Goal: Task Accomplishment & Management: Use online tool/utility

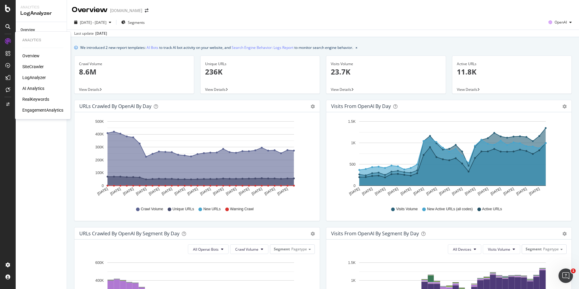
click at [31, 67] on div "SiteCrawler" at bounding box center [32, 67] width 21 height 6
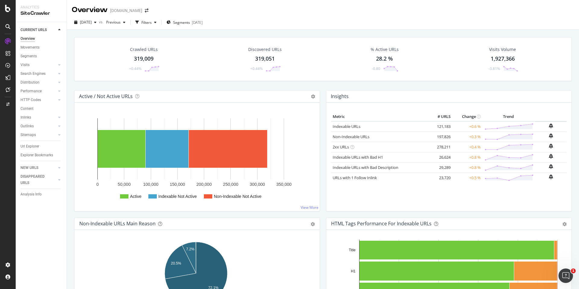
click at [138, 51] on div "Crawled URLs" at bounding box center [144, 49] width 28 height 6
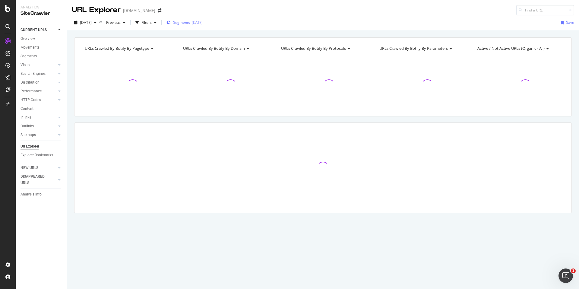
click at [205, 27] on button "Segments [DATE]" at bounding box center [184, 23] width 41 height 10
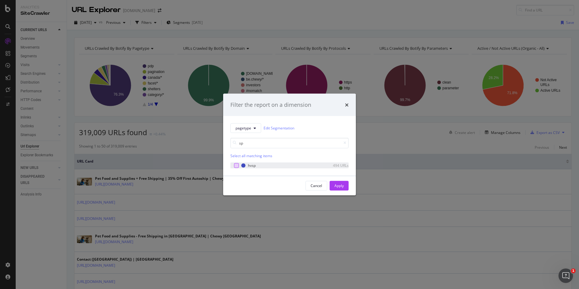
type input "sp"
click at [236, 166] on div "modal" at bounding box center [236, 165] width 5 height 5
click at [342, 188] on div "Apply" at bounding box center [339, 185] width 9 height 5
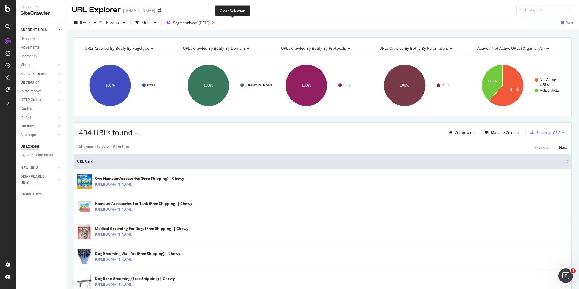
click at [217, 23] on icon at bounding box center [214, 22] width 8 height 8
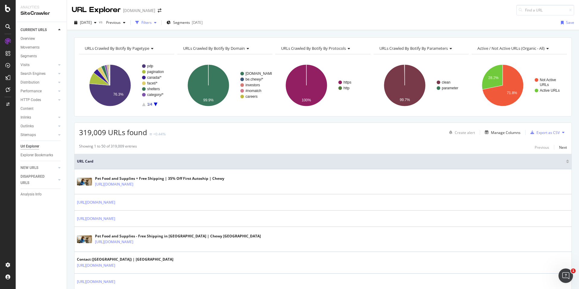
click at [159, 24] on div "button" at bounding box center [155, 23] width 7 height 4
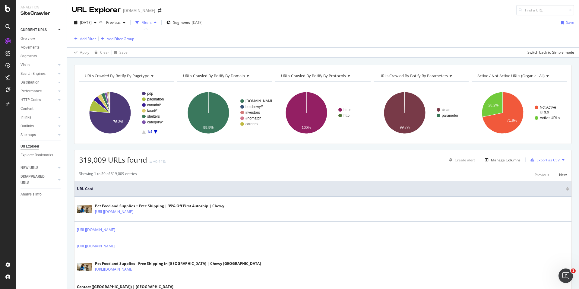
click at [85, 34] on div "Add Filter Add Filter Group" at bounding box center [323, 38] width 503 height 17
click at [86, 39] on div "Add Filter" at bounding box center [88, 38] width 16 height 5
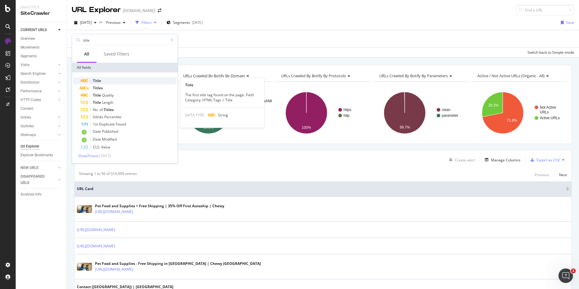
type input "title"
click at [102, 80] on div "Title" at bounding box center [129, 80] width 96 height 7
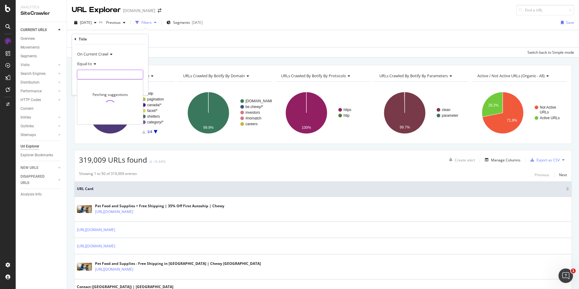
click at [107, 74] on input "text" at bounding box center [110, 75] width 66 height 10
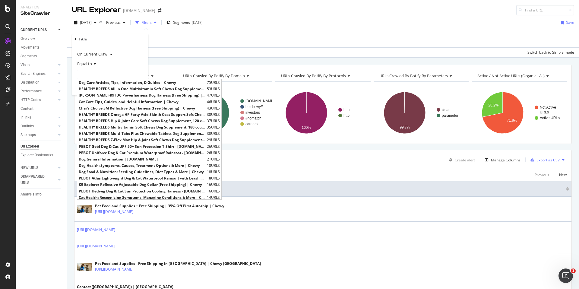
click at [93, 67] on div "Equal to" at bounding box center [110, 64] width 66 height 10
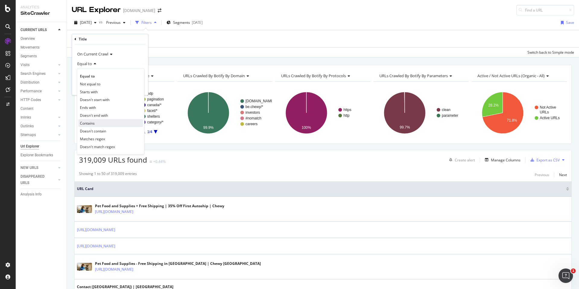
click at [98, 123] on div "Contains" at bounding box center [110, 123] width 65 height 8
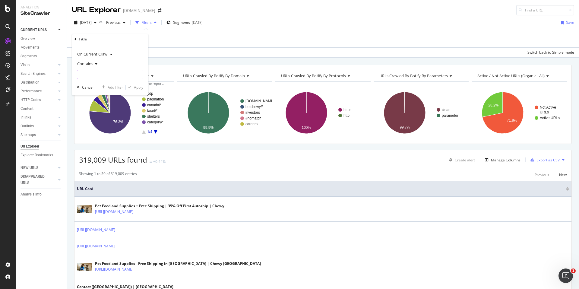
click at [114, 79] on input "text" at bounding box center [110, 75] width 66 height 10
type input "[DATE][DATE]"
click at [134, 84] on button "Apply" at bounding box center [135, 87] width 18 height 6
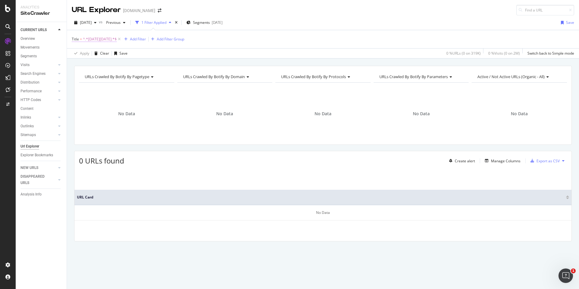
click at [97, 40] on span "^.*[DATE][DATE].*$" at bounding box center [100, 39] width 34 height 8
click at [107, 73] on input "[DATE][DATE]" at bounding box center [105, 74] width 57 height 10
click at [80, 41] on div "Title" at bounding box center [110, 38] width 71 height 10
click at [75, 38] on icon at bounding box center [76, 39] width 2 height 4
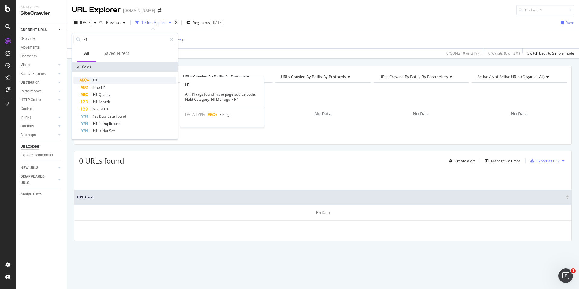
type input "h1"
click at [102, 78] on div "H1" at bounding box center [129, 80] width 96 height 7
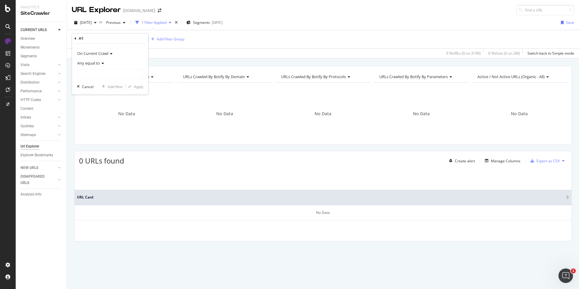
click at [101, 63] on icon at bounding box center [102, 64] width 4 height 4
click at [91, 29] on div "[DATE] vs Previous 1 Filter Applied Segments [DATE] Save" at bounding box center [323, 24] width 512 height 12
click at [94, 38] on span "^.*[DATE][DATE].*$" at bounding box center [100, 39] width 34 height 8
click at [92, 73] on input "[DATE][DATE]" at bounding box center [105, 74] width 57 height 10
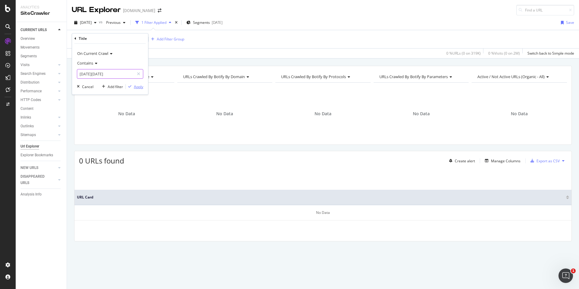
type input "[DATE][DATE]"
click at [138, 88] on div "Apply" at bounding box center [138, 86] width 9 height 5
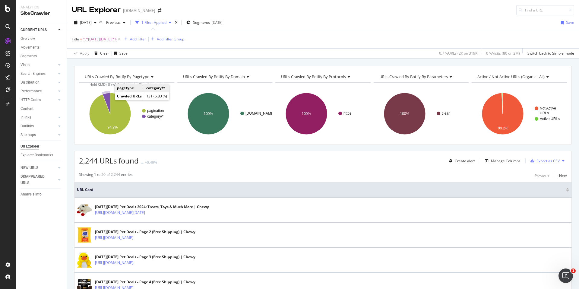
click at [106, 98] on icon "A chart." at bounding box center [107, 103] width 8 height 21
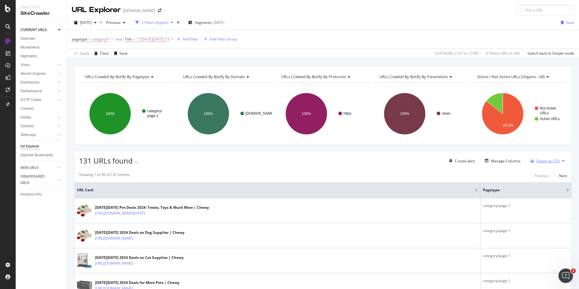
click at [544, 164] on div "Export as CSV" at bounding box center [544, 160] width 32 height 9
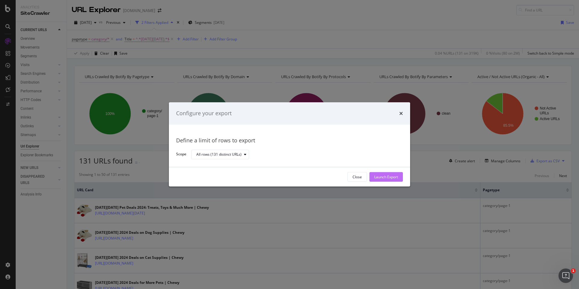
click at [381, 176] on div "Launch Export" at bounding box center [387, 176] width 24 height 5
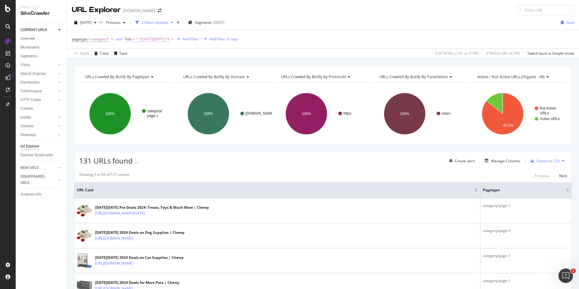
click at [144, 39] on span "^.*[DATE][DATE].*$" at bounding box center [153, 39] width 34 height 8
click at [146, 71] on input "[DATE][DATE]" at bounding box center [158, 74] width 57 height 10
type input "[DATE][DATE]"
click at [188, 87] on div "Apply" at bounding box center [191, 86] width 9 height 5
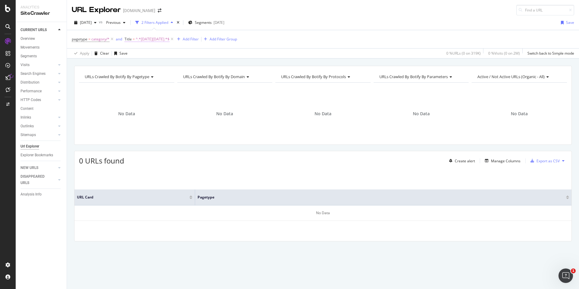
click at [155, 38] on span "^.*[DATE][DATE].*$" at bounding box center [153, 39] width 34 height 8
click at [155, 38] on div "Title" at bounding box center [162, 38] width 71 height 10
click at [158, 79] on div "On Current Crawl Contains [DATE][DATE] Cancel Add filter Apply" at bounding box center [163, 69] width 76 height 51
click at [159, 74] on input "[DATE][DATE]" at bounding box center [158, 74] width 57 height 10
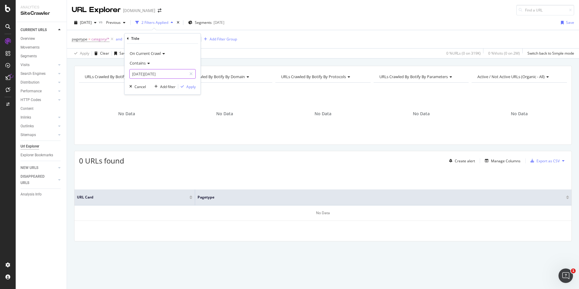
click at [151, 73] on input "[DATE][DATE]" at bounding box center [158, 74] width 57 height 10
type input "Cyber"
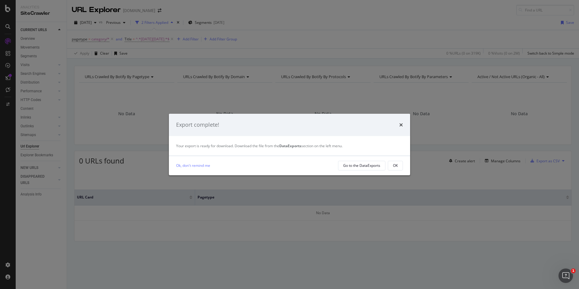
click at [403, 124] on div "Export complete!" at bounding box center [289, 125] width 241 height 22
click at [401, 126] on icon "times" at bounding box center [402, 125] width 4 height 5
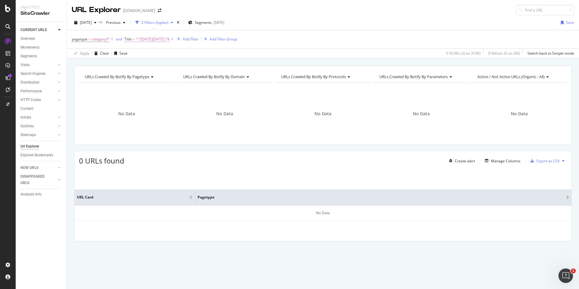
click at [157, 39] on span "^.*[DATE][DATE].*$" at bounding box center [153, 39] width 34 height 8
click at [171, 74] on input "[DATE][DATE]" at bounding box center [158, 74] width 57 height 10
type input "Cyber"
click at [188, 91] on div "On Current Crawl Contains Cyber Cancel Add filter Apply" at bounding box center [163, 69] width 76 height 51
click at [188, 87] on div "Apply" at bounding box center [191, 86] width 9 height 5
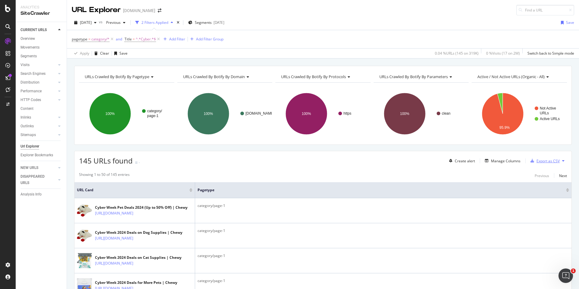
click at [550, 159] on div "Export as CSV" at bounding box center [548, 160] width 23 height 5
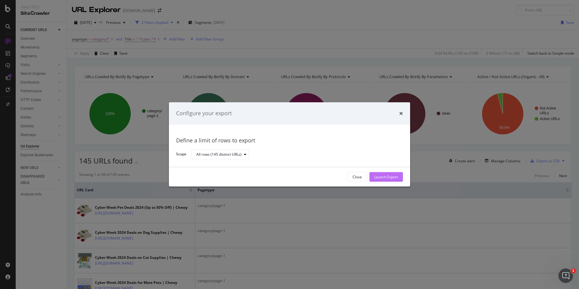
click at [387, 176] on div "Launch Export" at bounding box center [387, 176] width 24 height 5
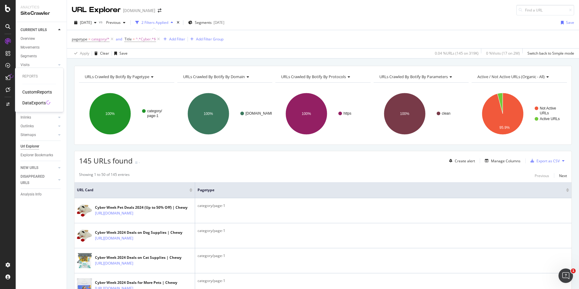
click at [32, 104] on div "DataExports" at bounding box center [34, 103] width 24 height 6
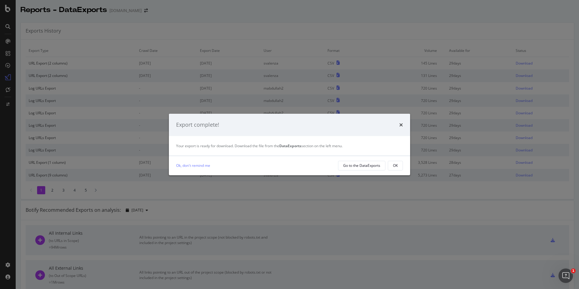
click at [403, 167] on div "Ok, don't remind me Go to the DataExports OK" at bounding box center [289, 165] width 241 height 19
click at [400, 167] on button "OK" at bounding box center [395, 166] width 15 height 10
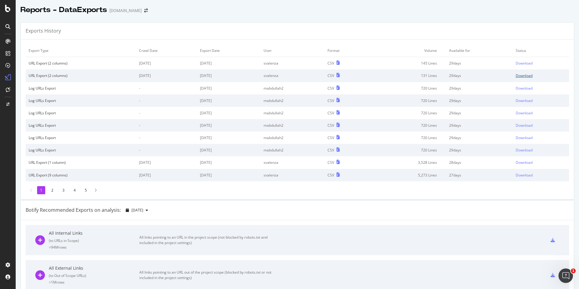
click at [518, 75] on div "Download" at bounding box center [524, 75] width 17 height 5
click at [517, 63] on div "Download" at bounding box center [524, 63] width 17 height 5
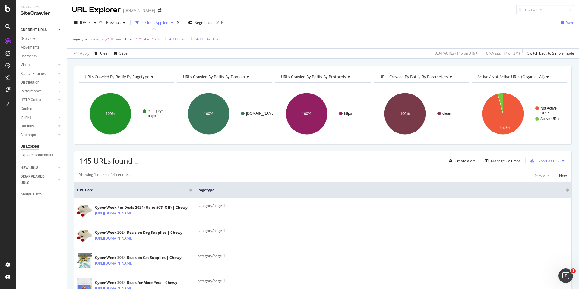
click at [147, 41] on span "^.*Cyber.*$" at bounding box center [146, 39] width 20 height 8
click at [152, 74] on input "Cyber" at bounding box center [158, 74] width 57 height 10
type input "2024"
click at [189, 86] on div "Apply" at bounding box center [191, 86] width 9 height 5
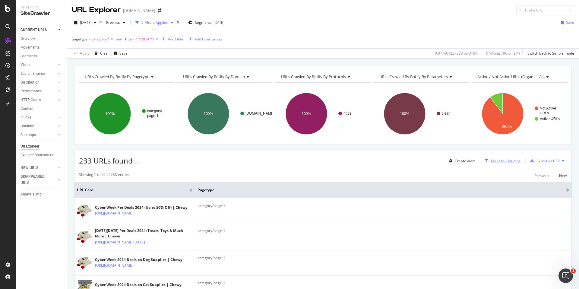
click at [497, 159] on div "Manage Columns" at bounding box center [506, 160] width 30 height 5
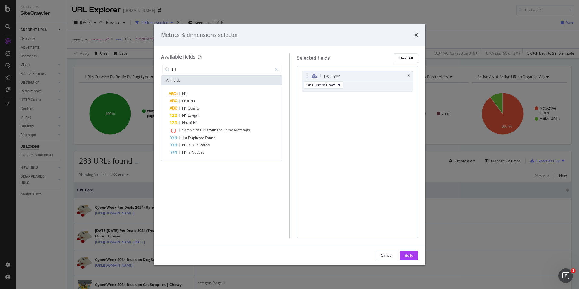
type input "h1"
click at [194, 90] on div "H1 First H1 H1 Quality H1 Length No. of H1 Sample of URLs with the Same Metatag…" at bounding box center [221, 122] width 121 height 75
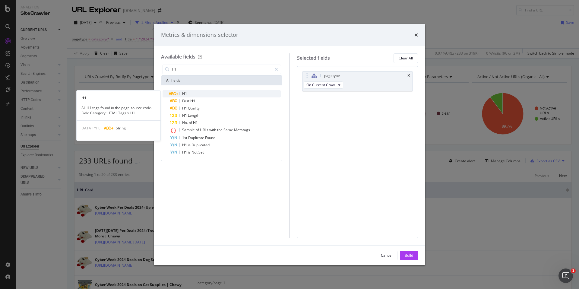
click at [194, 91] on div "H1" at bounding box center [225, 93] width 111 height 7
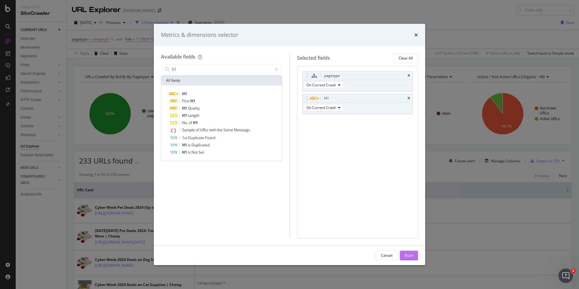
click at [411, 256] on div "Build" at bounding box center [409, 255] width 8 height 5
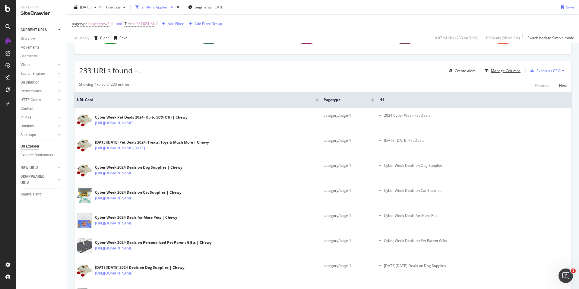
scroll to position [91, 0]
click at [505, 69] on div "Manage Columns" at bounding box center [506, 70] width 30 height 5
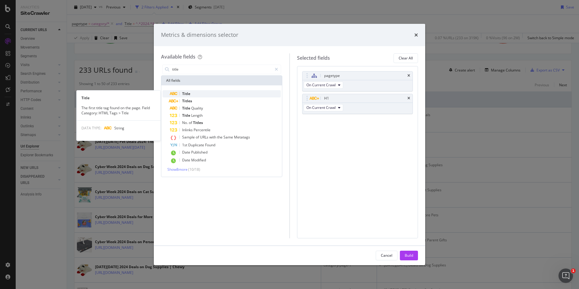
type input "title"
click at [231, 94] on div "Title" at bounding box center [225, 93] width 111 height 7
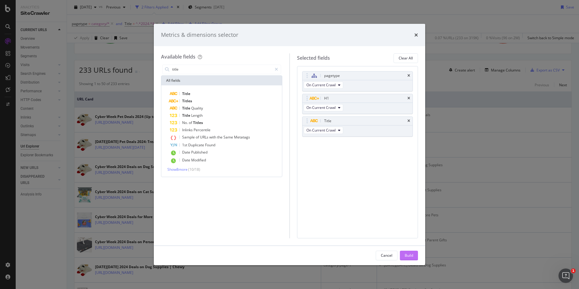
click at [408, 251] on div "Build" at bounding box center [409, 255] width 8 height 9
